Goal: Task Accomplishment & Management: Complete application form

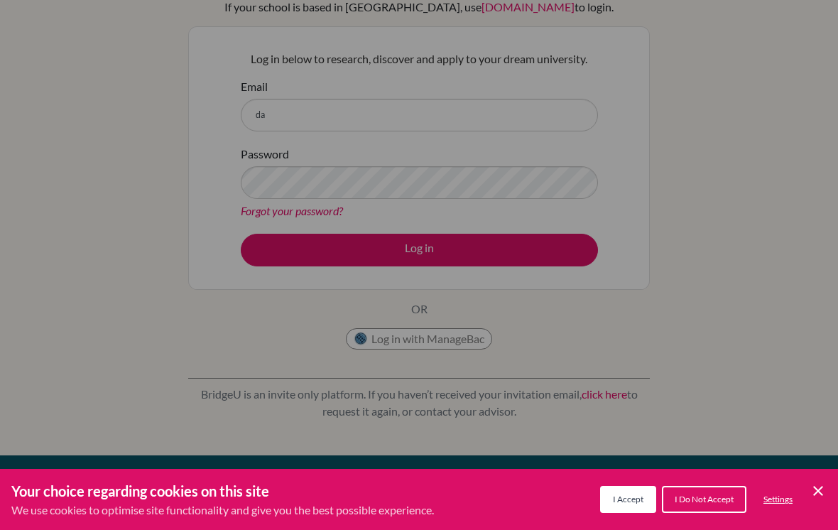
click at [629, 499] on span "I Accept" at bounding box center [628, 499] width 31 height 11
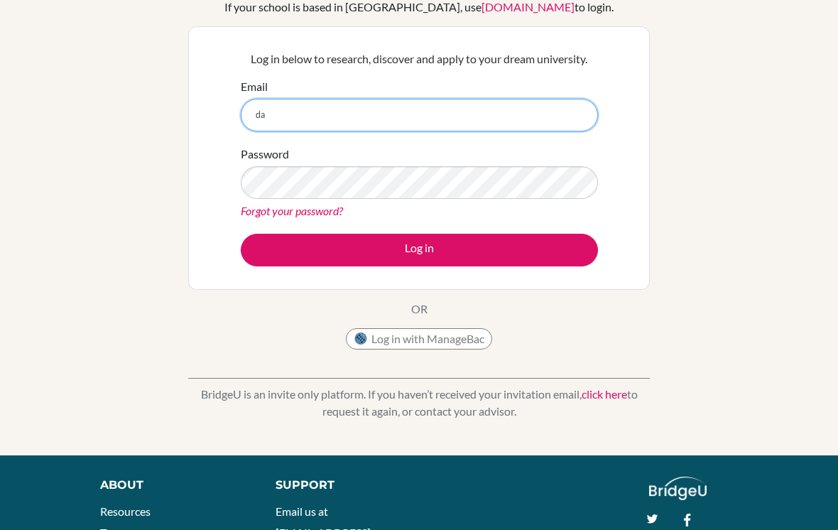
click at [520, 102] on input "da" at bounding box center [419, 115] width 357 height 33
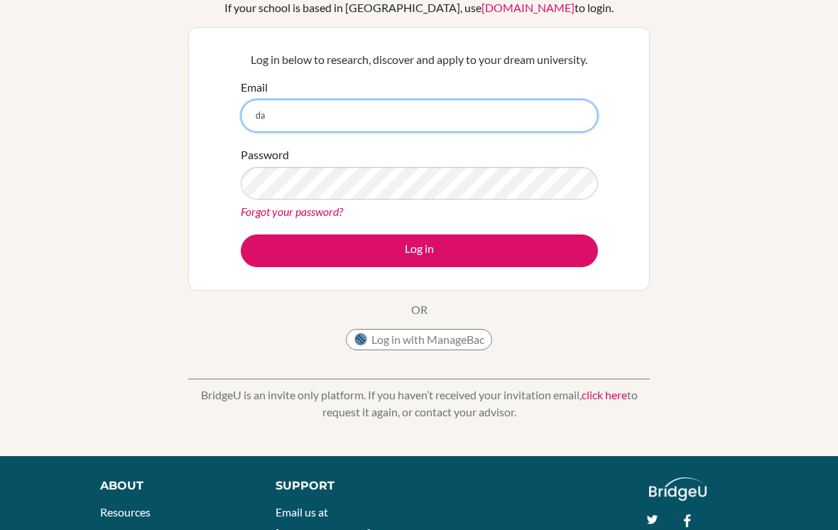
click at [549, 103] on input "da" at bounding box center [419, 115] width 357 height 33
click at [284, 117] on input "da" at bounding box center [419, 115] width 357 height 33
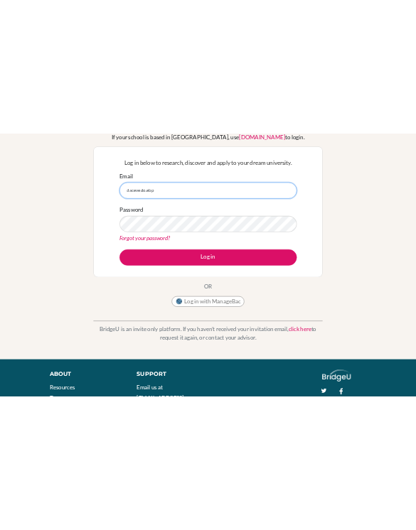
scroll to position [0, 0]
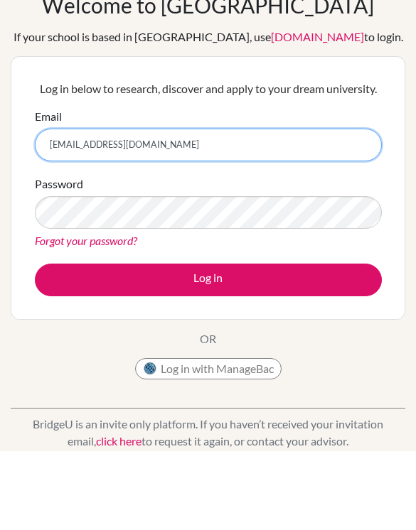
type input "[EMAIL_ADDRESS][DOMAIN_NAME]"
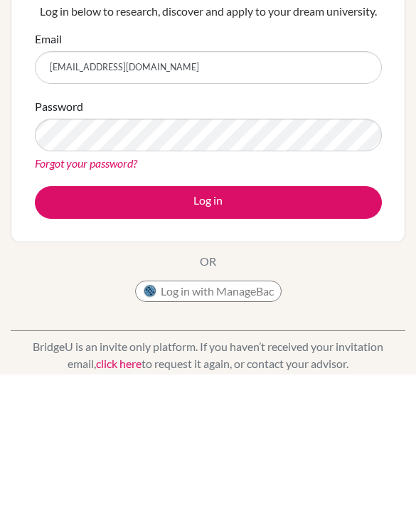
click at [92, 187] on form "Email [EMAIL_ADDRESS][DOMAIN_NAME] Password Forgot your password? Log in" at bounding box center [208, 281] width 347 height 188
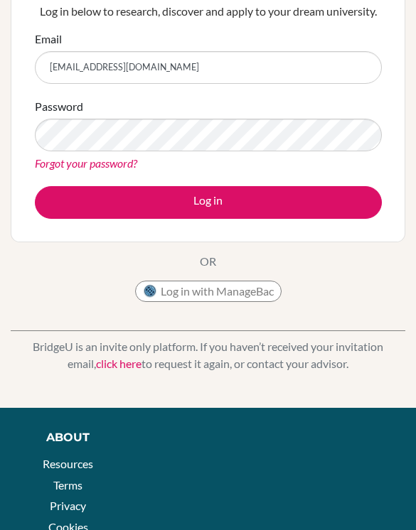
click at [92, 181] on form "Email [EMAIL_ADDRESS][DOMAIN_NAME] Password Forgot your password? Log in" at bounding box center [208, 125] width 347 height 188
click at [87, 198] on button "Log in" at bounding box center [208, 202] width 347 height 33
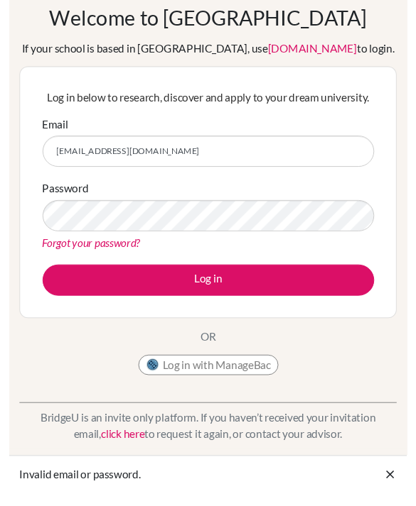
scroll to position [72, 0]
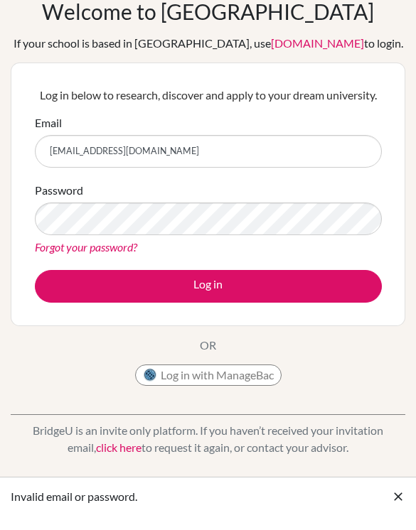
click at [401, 504] on icon at bounding box center [398, 496] width 14 height 14
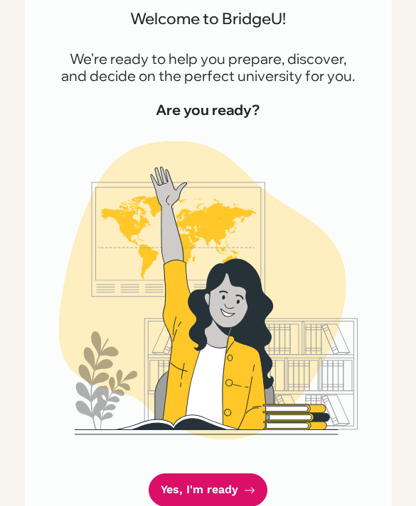
scroll to position [133, 0]
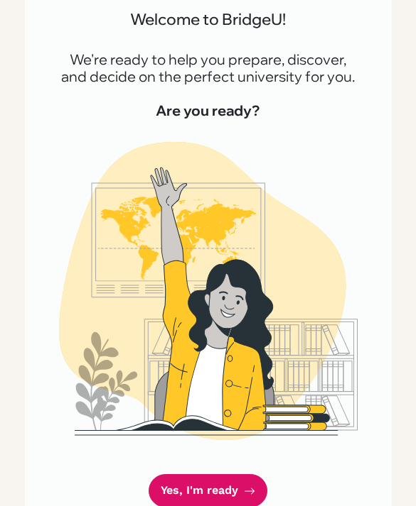
click at [190, 485] on link "Yes, I'm ready" at bounding box center [207, 490] width 119 height 33
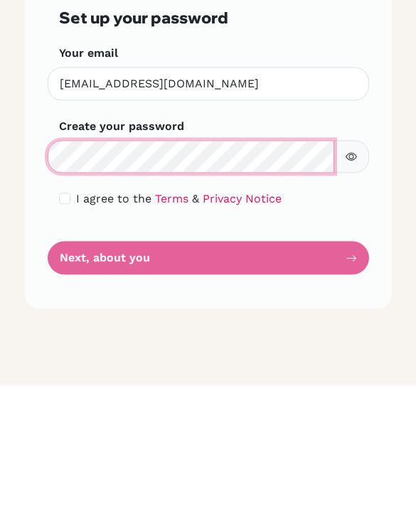
scroll to position [22, 0]
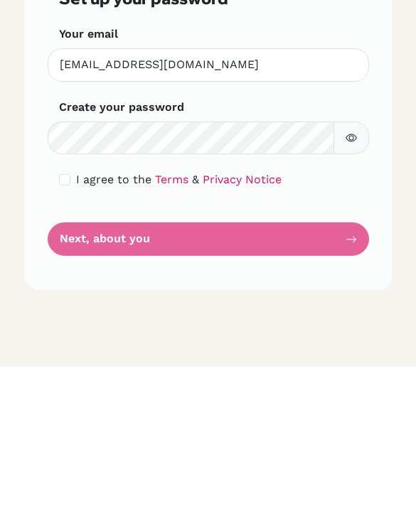
click at [67, 337] on input "checkbox" at bounding box center [64, 342] width 11 height 11
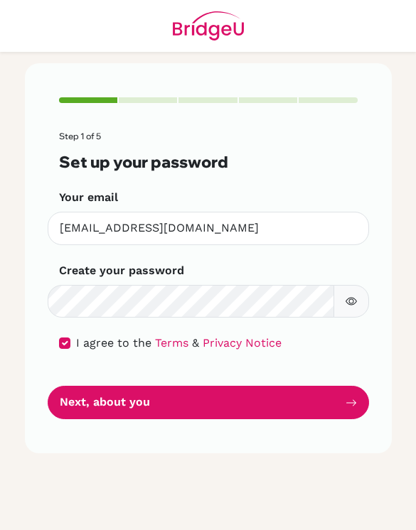
click at [63, 337] on input "checkbox" at bounding box center [64, 342] width 11 height 11
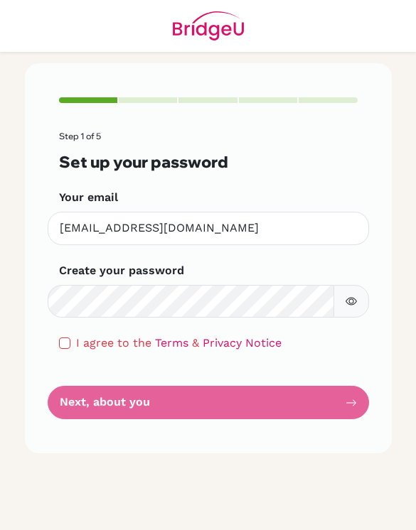
click at [64, 337] on input "checkbox" at bounding box center [64, 342] width 11 height 11
checkbox input "true"
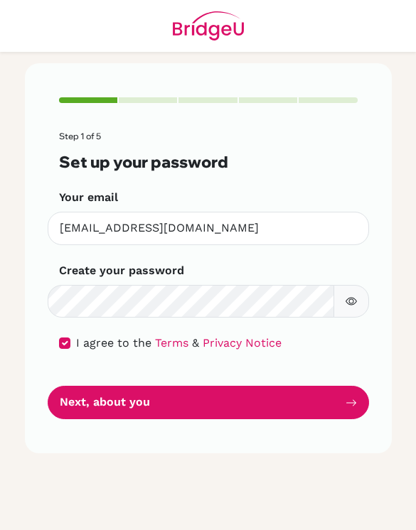
click at [361, 285] on button "button" at bounding box center [351, 301] width 36 height 33
click at [360, 285] on button "button" at bounding box center [351, 301] width 36 height 33
click at [96, 386] on button "Next, about you" at bounding box center [208, 402] width 321 height 33
